Goal: Ask a question

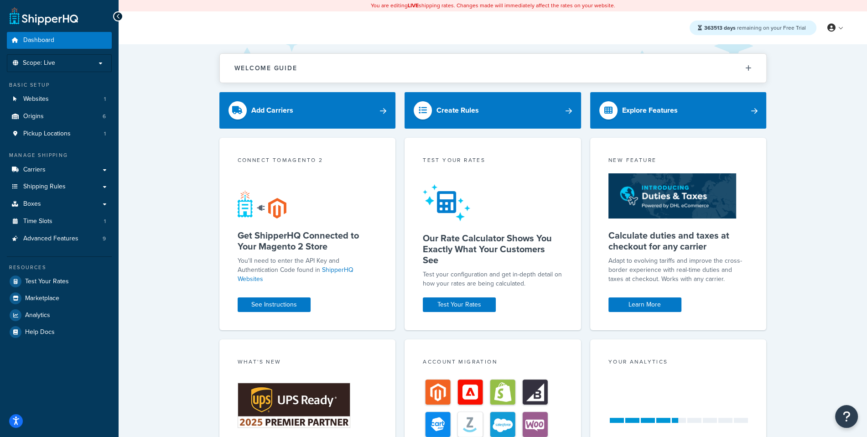
click at [270, 162] on div "Connect to Magento 2" at bounding box center [308, 161] width 140 height 10
click at [432, 159] on div "Test your rates" at bounding box center [493, 161] width 140 height 10
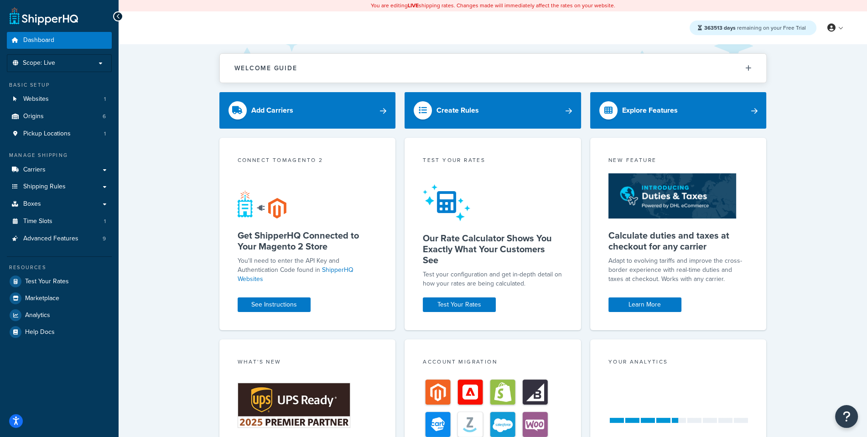
click at [432, 159] on div "Test your rates" at bounding box center [493, 161] width 140 height 10
click at [472, 161] on div "Test your rates" at bounding box center [493, 161] width 140 height 10
click at [856, 419] on button "Open Resource Center" at bounding box center [846, 416] width 25 height 25
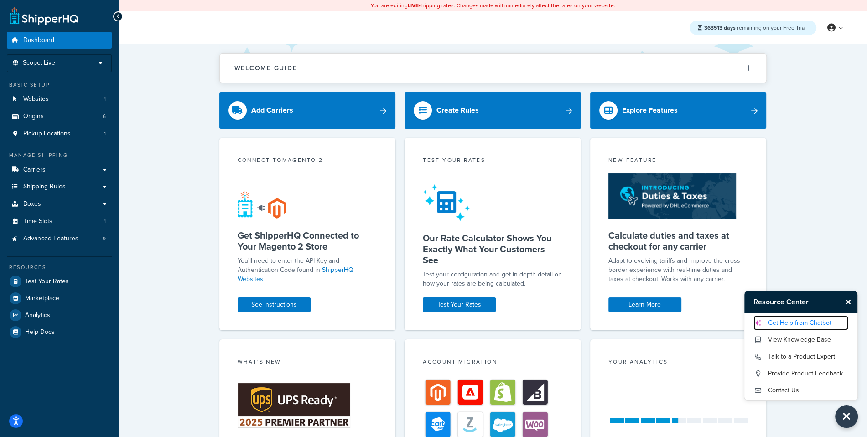
click at [798, 329] on link "Get Help from Chatbot" at bounding box center [800, 322] width 95 height 15
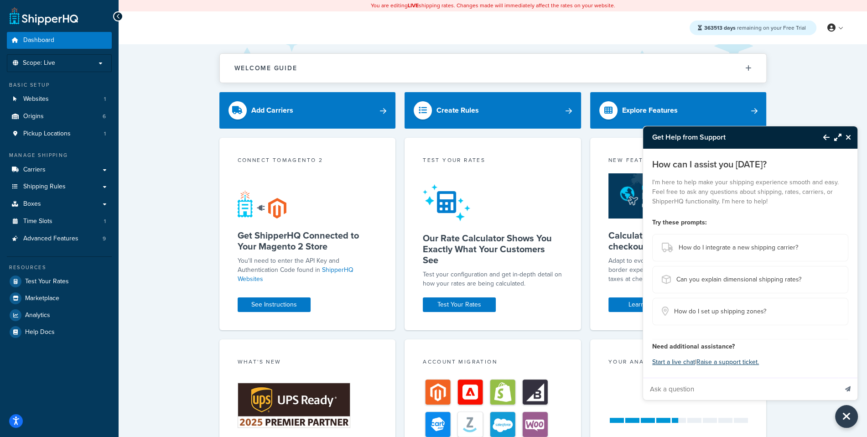
drag, startPoint x: -16, startPoint y: 329, endPoint x: -28, endPoint y: 335, distance: 13.1
click at [702, 391] on input "Ask a question" at bounding box center [740, 389] width 194 height 22
paste input "We're looking to upgrade our magento2 to the latest version (2.4.8) and install…"
type input "We're looking to upgrade our magento2 to the latest version (2.4.8) and install…"
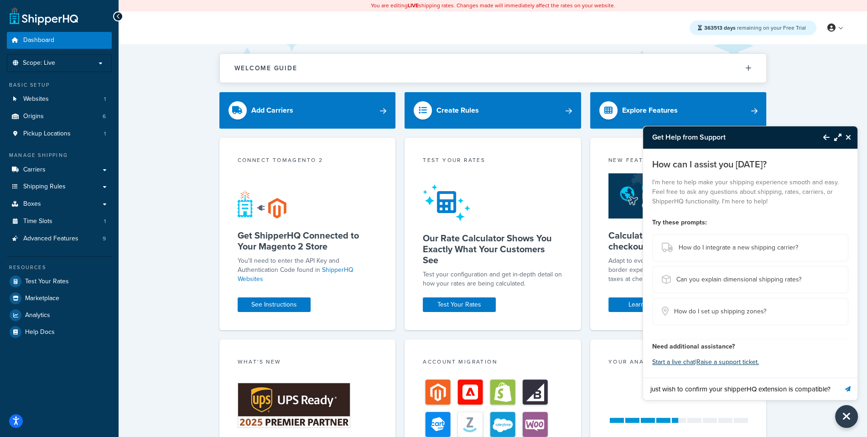
click at [851, 393] on button "Send message" at bounding box center [847, 388] width 19 height 22
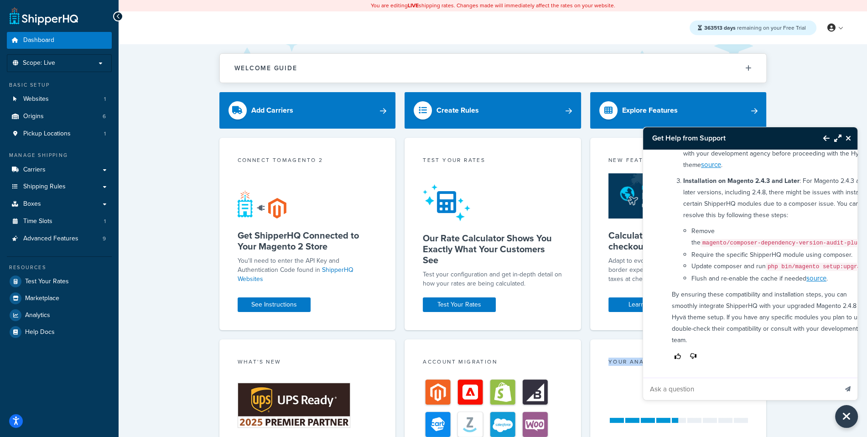
scroll to position [266, 0]
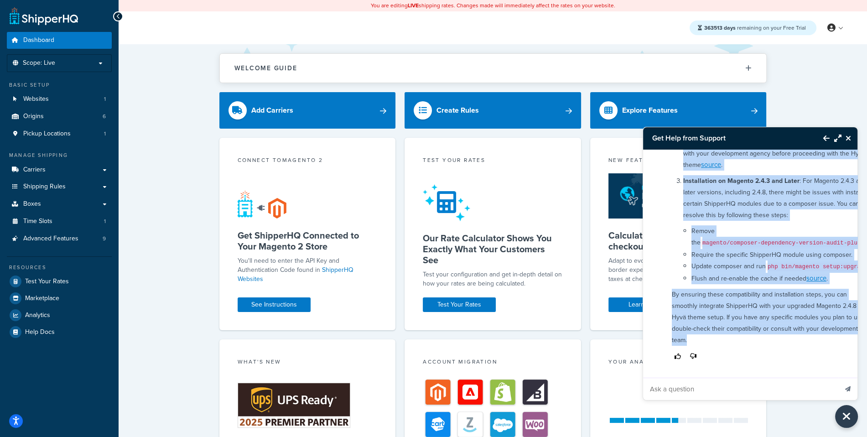
drag, startPoint x: 672, startPoint y: 220, endPoint x: 759, endPoint y: 340, distance: 148.5
click at [759, 340] on div "When upgrading your Magento 2 to version 2.4.8 and planning to use a Hyvä theme…" at bounding box center [771, 162] width 210 height 407
copy div "Lore ipsumdolo sita Consect 2 ad elitsed 6.5.4 doe temporin ut lab e Dolo magna…"
click at [789, 225] on li "Remove the magento/composer-dependency-version-audit-plugin ." at bounding box center [781, 237] width 180 height 24
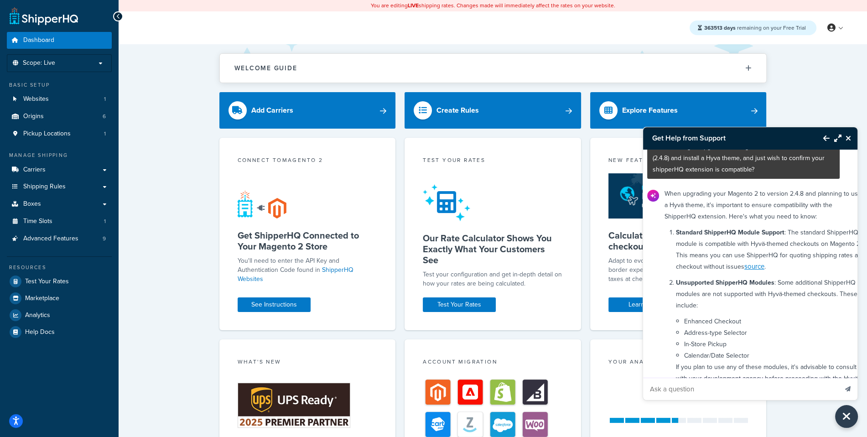
scroll to position [0, 7]
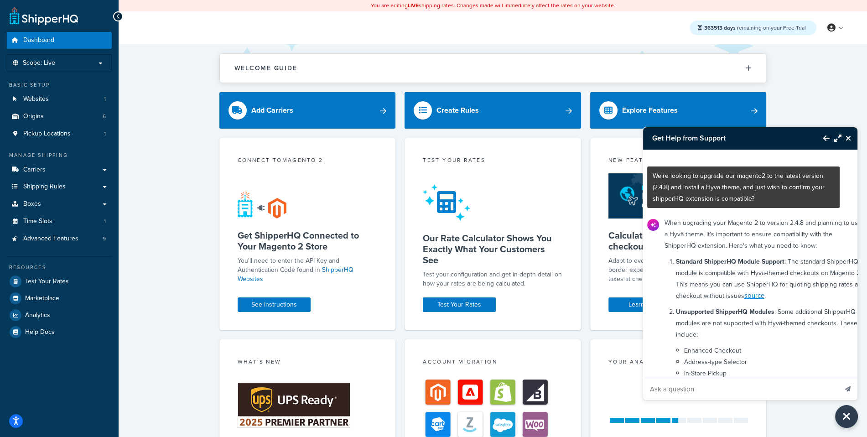
click at [853, 136] on button "Close Resource Center" at bounding box center [849, 138] width 16 height 11
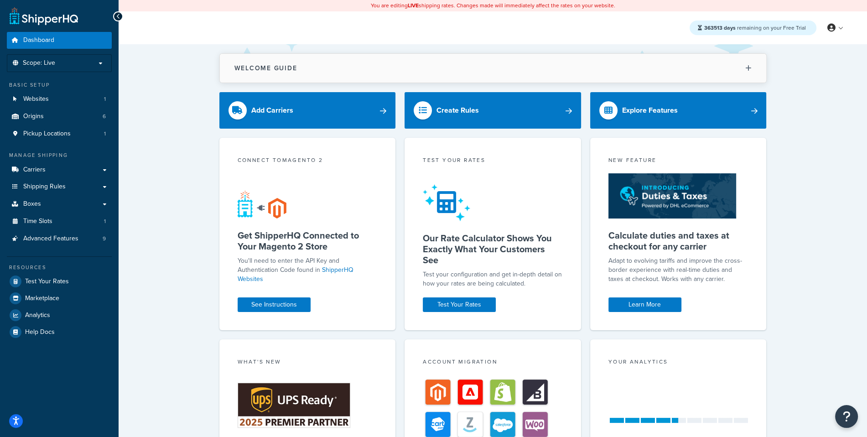
click at [283, 68] on h2 "Welcome Guide" at bounding box center [265, 68] width 63 height 7
drag, startPoint x: 234, startPoint y: 70, endPoint x: 304, endPoint y: 75, distance: 70.4
click at [300, 75] on button "Welcome Guide" at bounding box center [493, 68] width 546 height 29
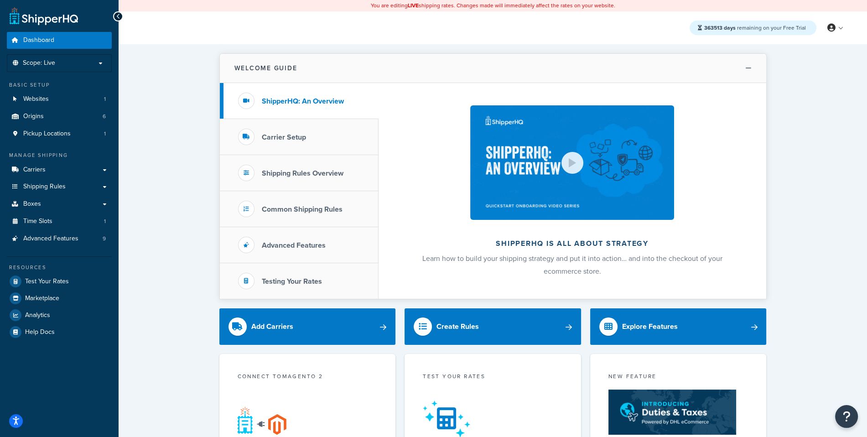
click at [304, 75] on button "Welcome Guide" at bounding box center [493, 68] width 546 height 29
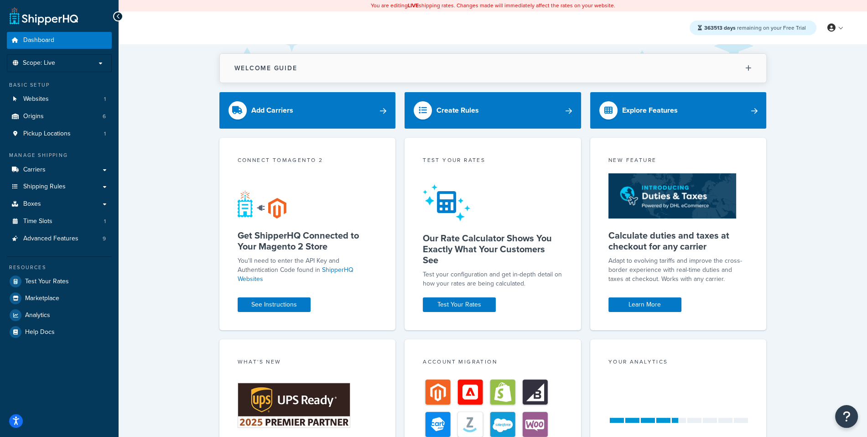
click at [304, 75] on button "Welcome Guide" at bounding box center [493, 68] width 546 height 29
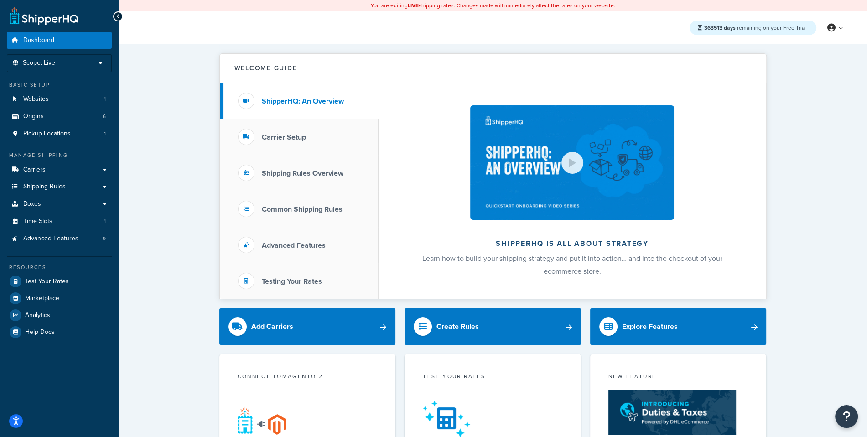
click at [566, 243] on h2 "ShipperHQ is all about strategy" at bounding box center [572, 243] width 339 height 8
click at [564, 258] on span "Learn how to build your shipping strategy and put it into action… and into the …" at bounding box center [572, 264] width 300 height 23
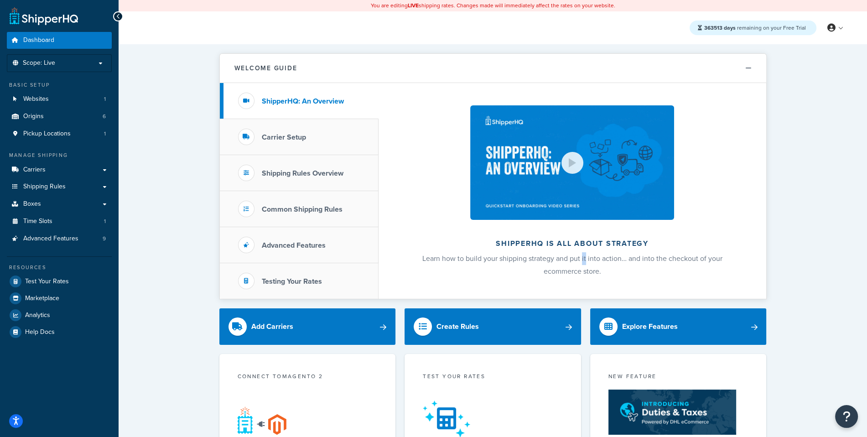
click at [564, 258] on span "Learn how to build your shipping strategy and put it into action… and into the …" at bounding box center [572, 264] width 300 height 23
drag, startPoint x: 562, startPoint y: 258, endPoint x: 578, endPoint y: 260, distance: 16.5
click at [578, 260] on span "Learn how to build your shipping strategy and put it into action… and into the …" at bounding box center [572, 264] width 300 height 23
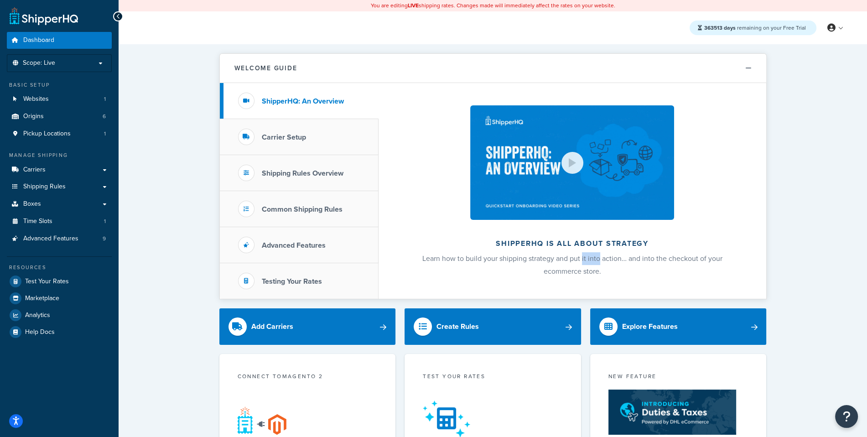
click at [574, 259] on span "Learn how to build your shipping strategy and put it into action… and into the …" at bounding box center [572, 264] width 300 height 23
click at [570, 66] on button "Welcome Guide" at bounding box center [493, 68] width 546 height 29
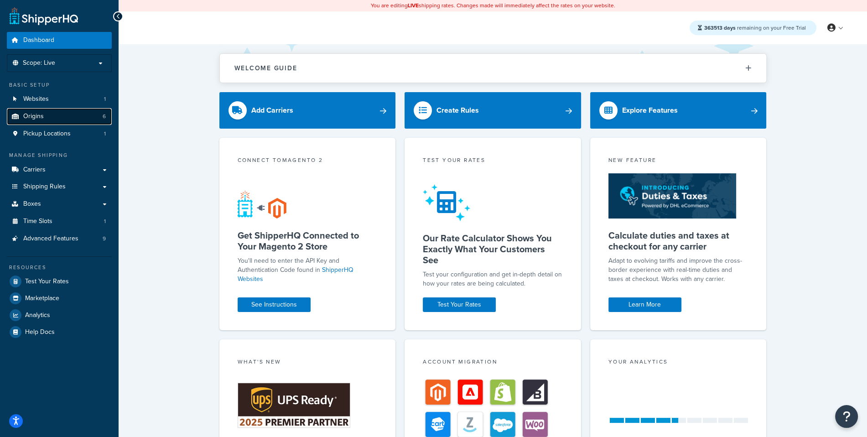
click at [93, 119] on link "Origins 6" at bounding box center [59, 116] width 105 height 17
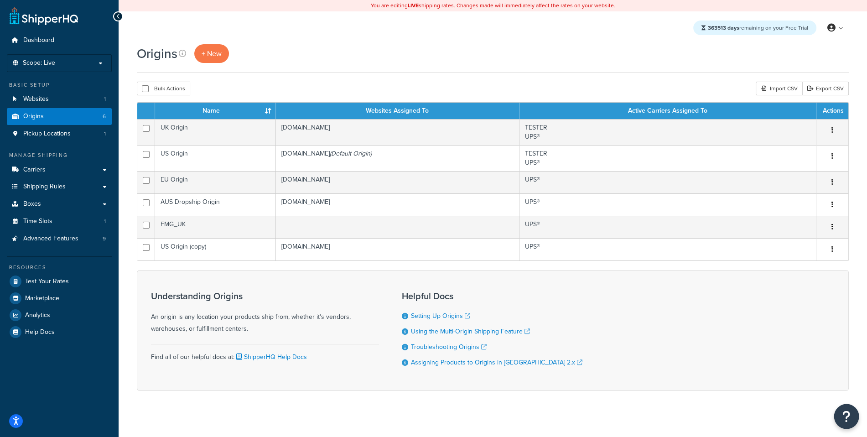
click at [844, 421] on icon "Open Resource Center" at bounding box center [846, 416] width 9 height 13
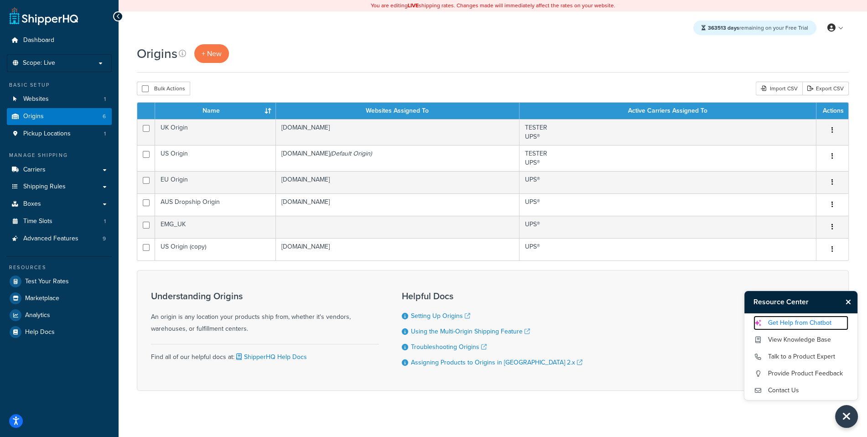
click at [781, 320] on link "Get Help from Chatbot" at bounding box center [800, 322] width 95 height 15
